Goal: Information Seeking & Learning: Learn about a topic

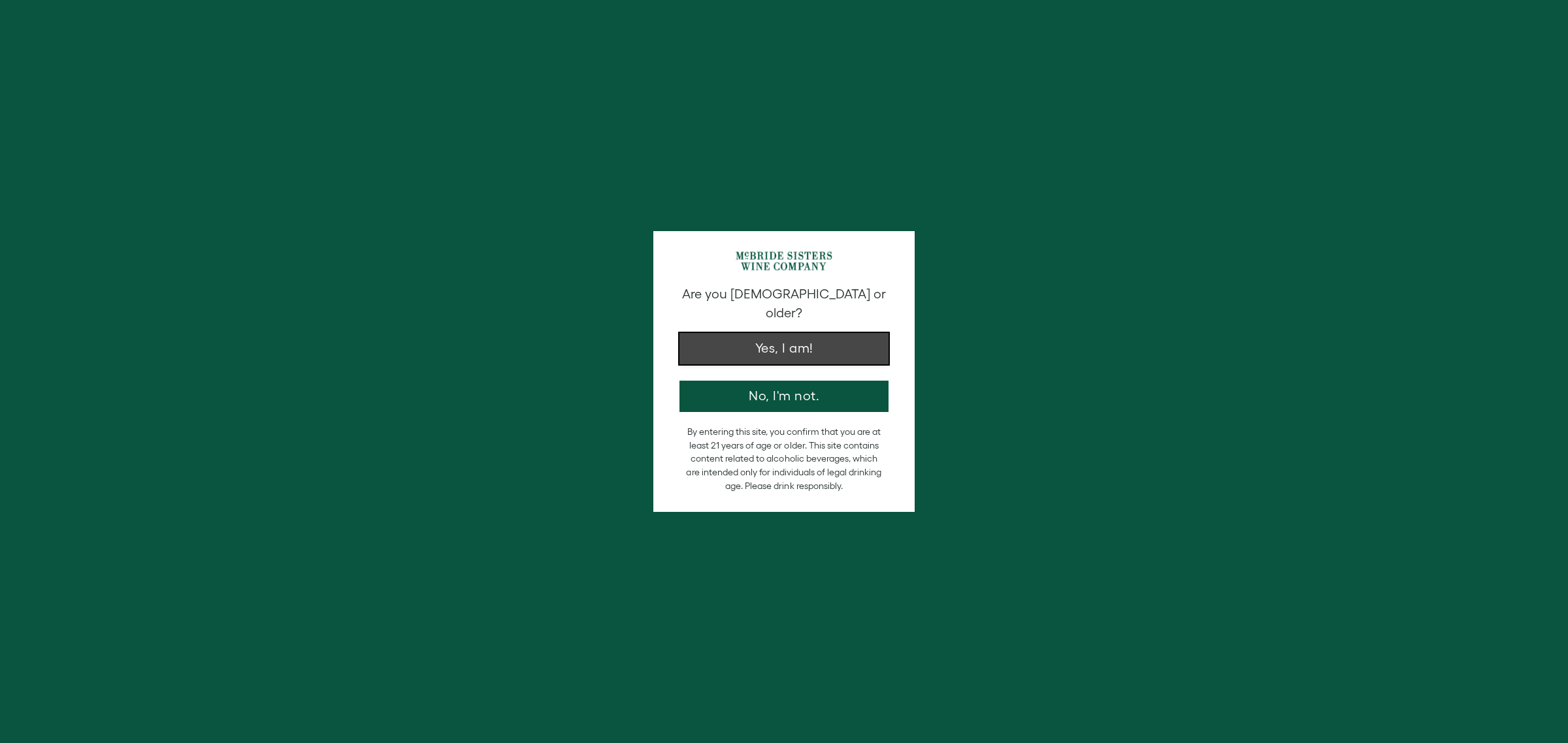
click at [709, 333] on button "Yes, I am!" at bounding box center [784, 349] width 209 height 31
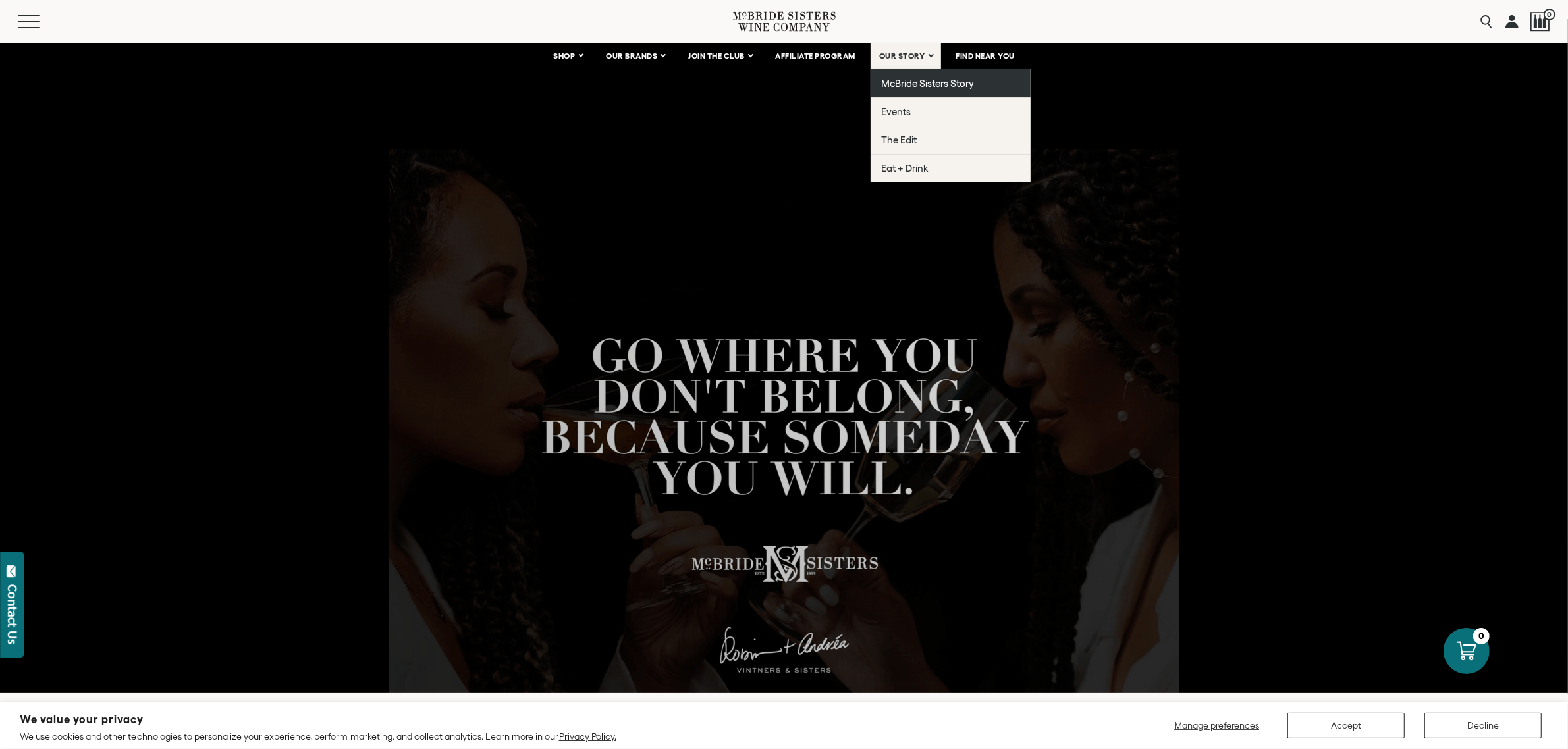
click at [952, 89] on span "McBride Sisters Story" at bounding box center [928, 83] width 93 height 11
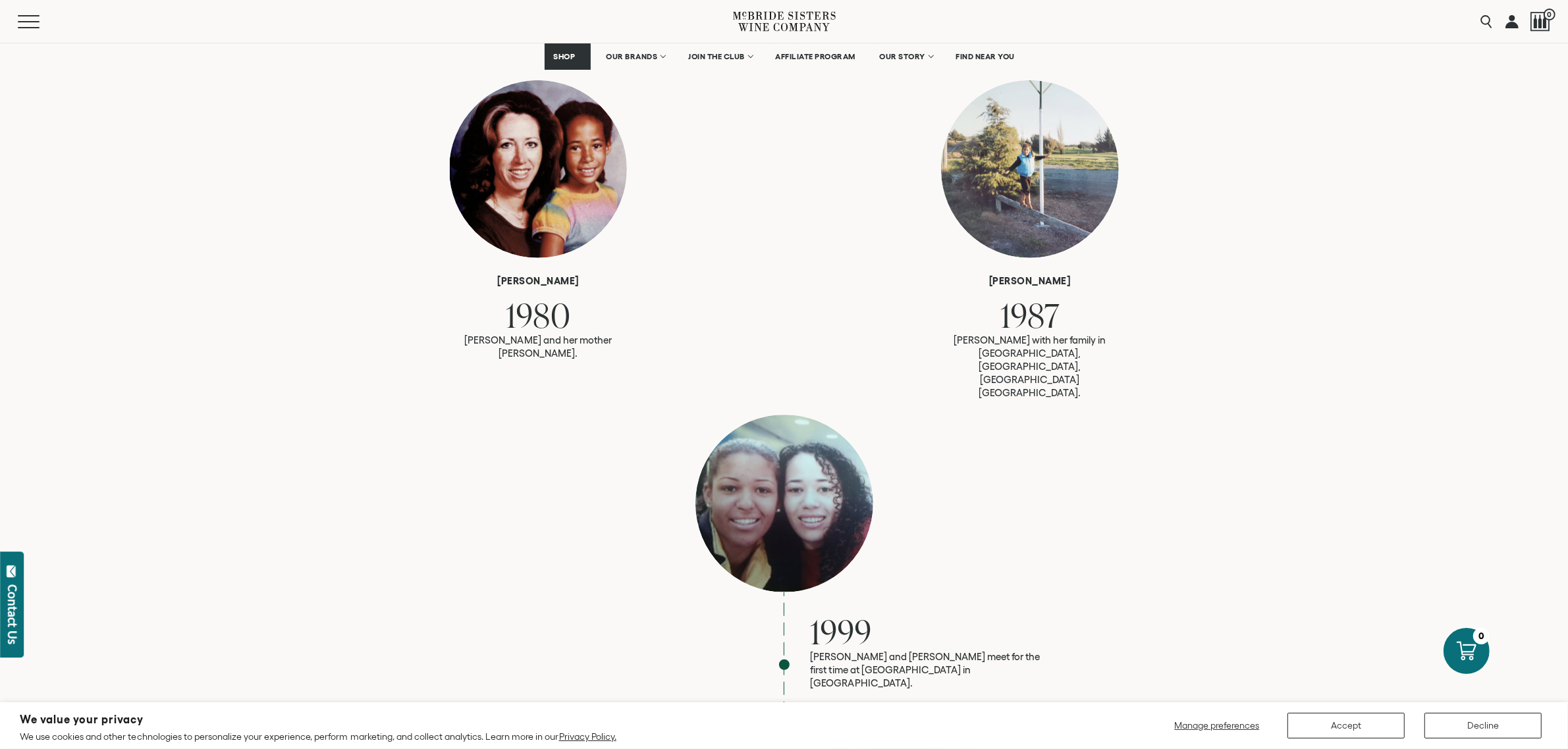
scroll to position [823, 0]
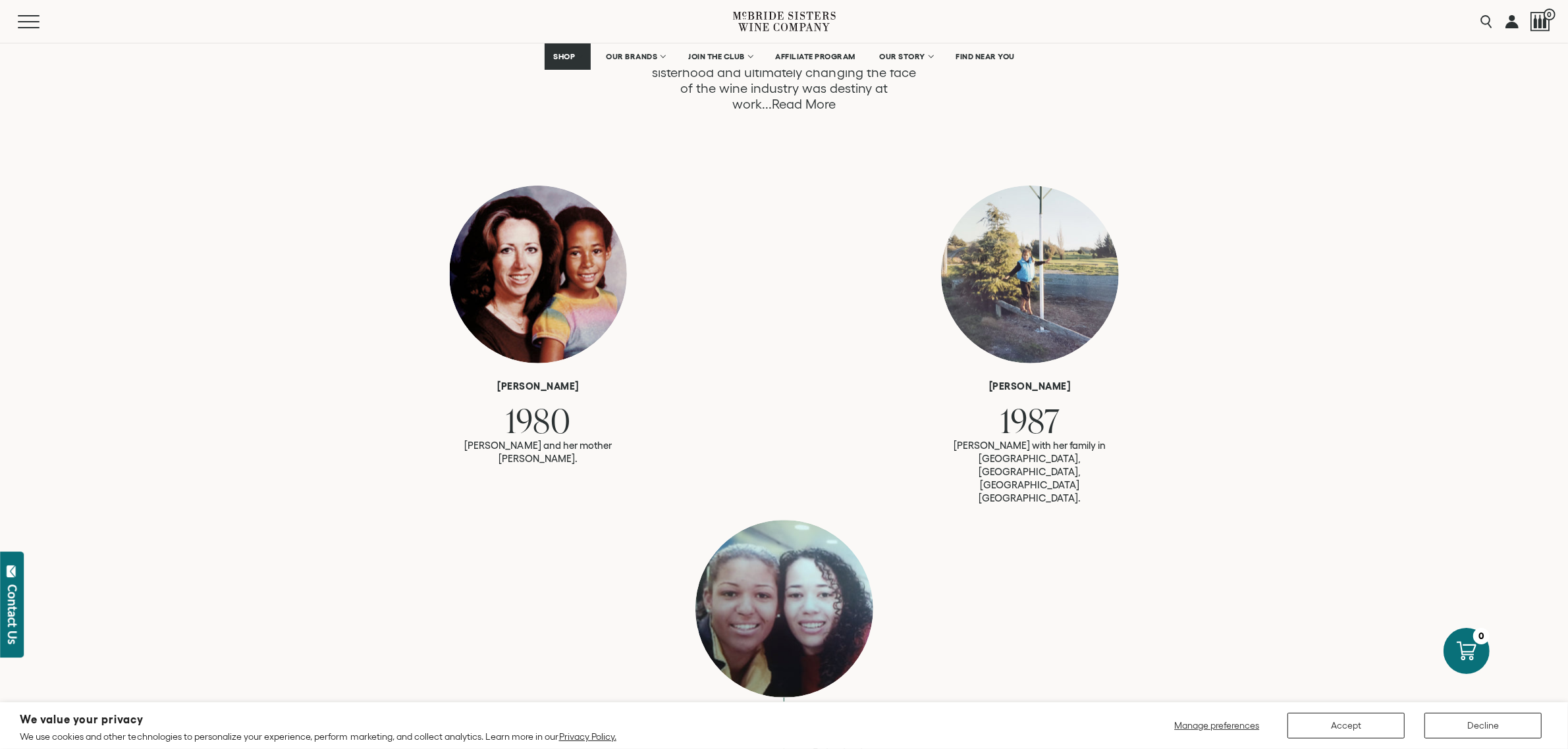
click at [835, 112] on link "Read More" at bounding box center [803, 105] width 64 height 15
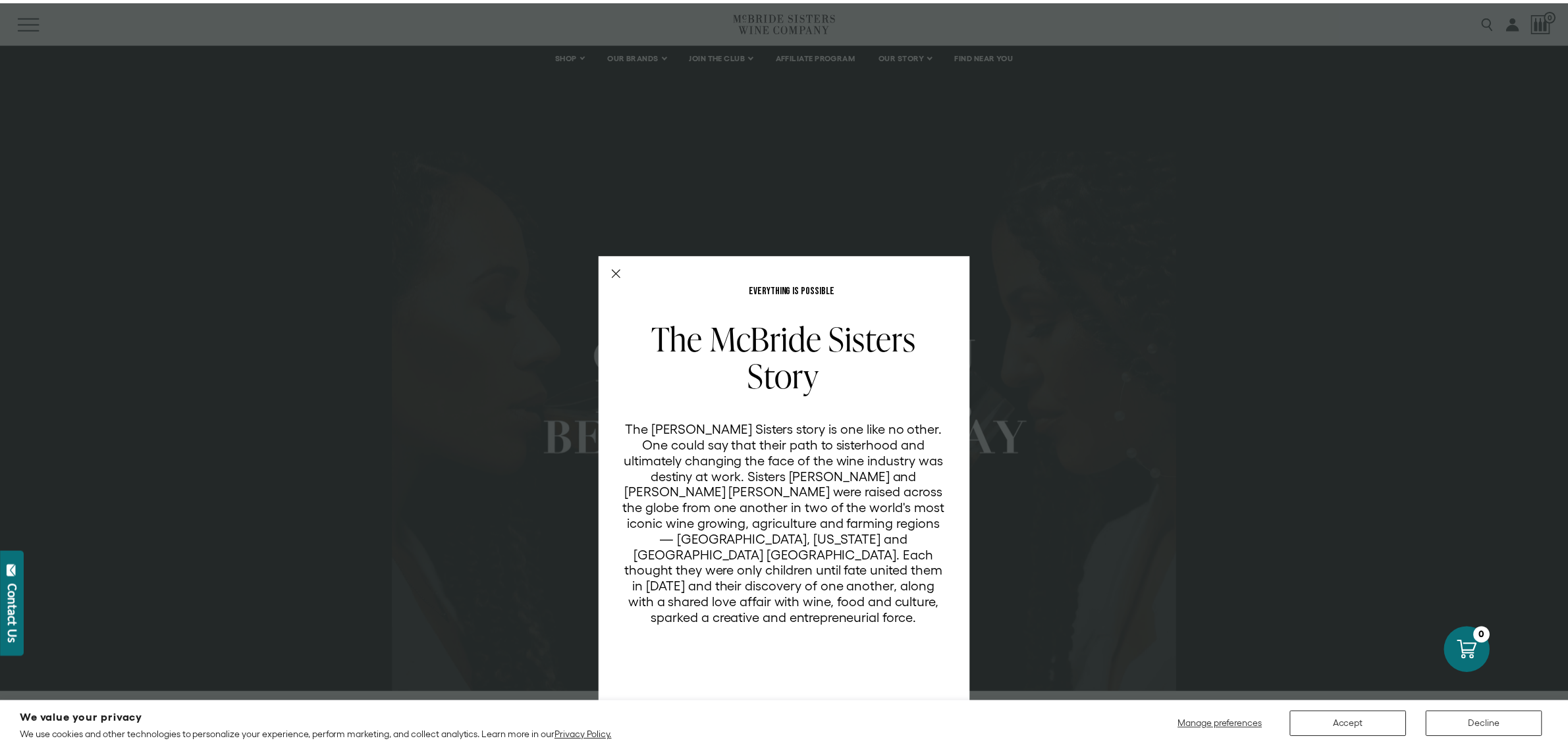
scroll to position [1967, 0]
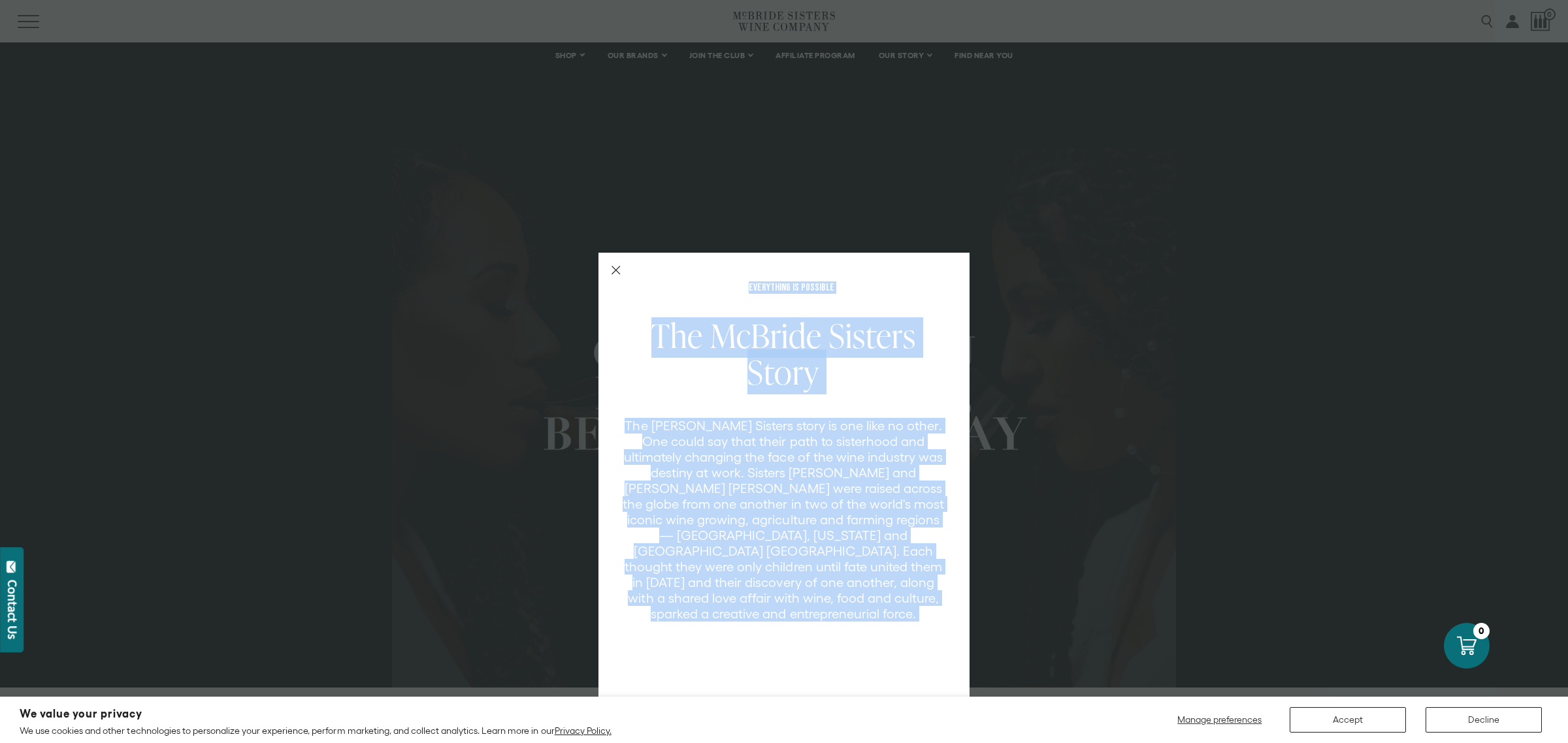
click at [628, 253] on div "EVERYTHING IS POSSIBLE The McBride Sisters Story The McBride Sisters story is o…" at bounding box center [784, 492] width 371 height 480
click at [621, 266] on icon "Close Modal" at bounding box center [616, 270] width 9 height 9
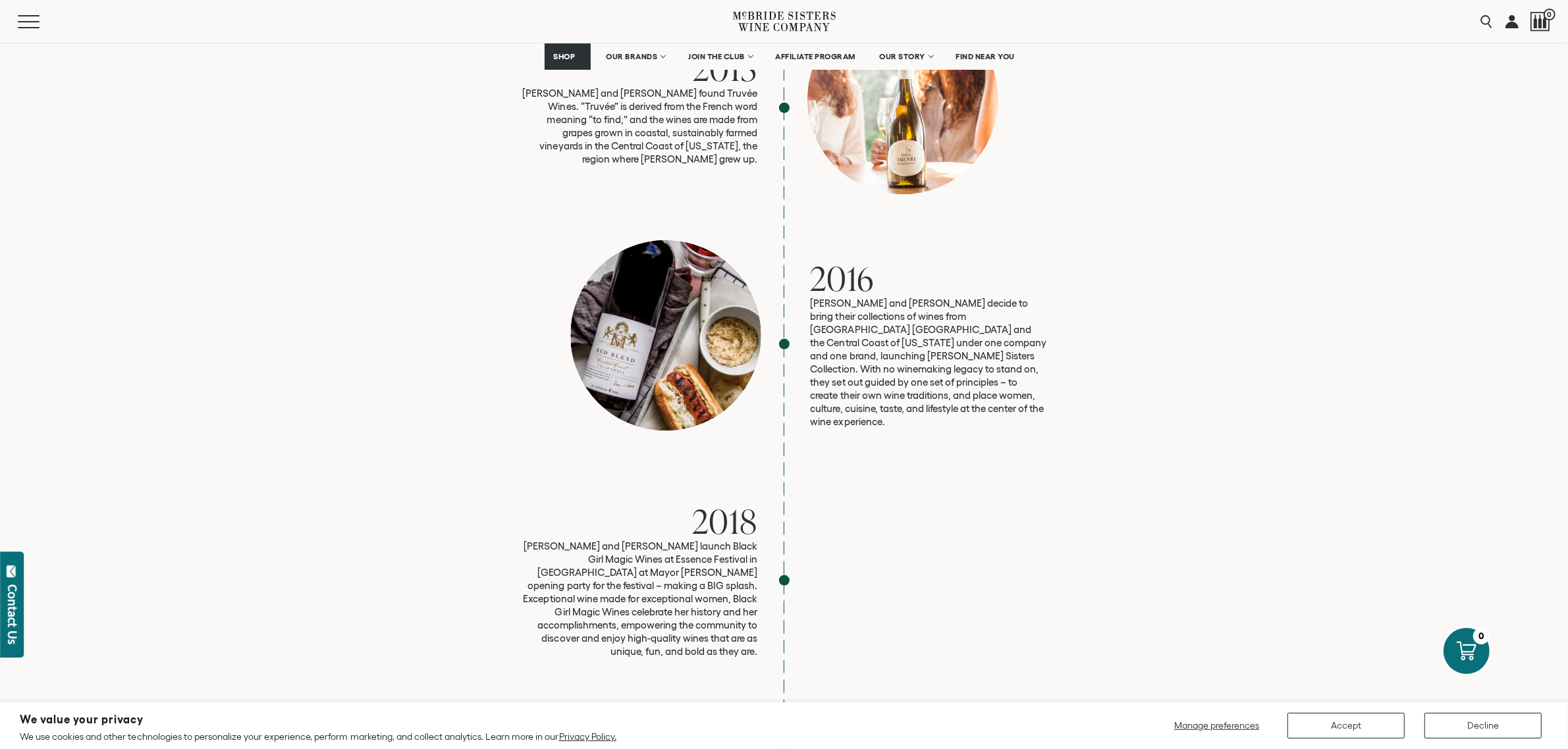
scroll to position [2140, 0]
